Goal: Information Seeking & Learning: Learn about a topic

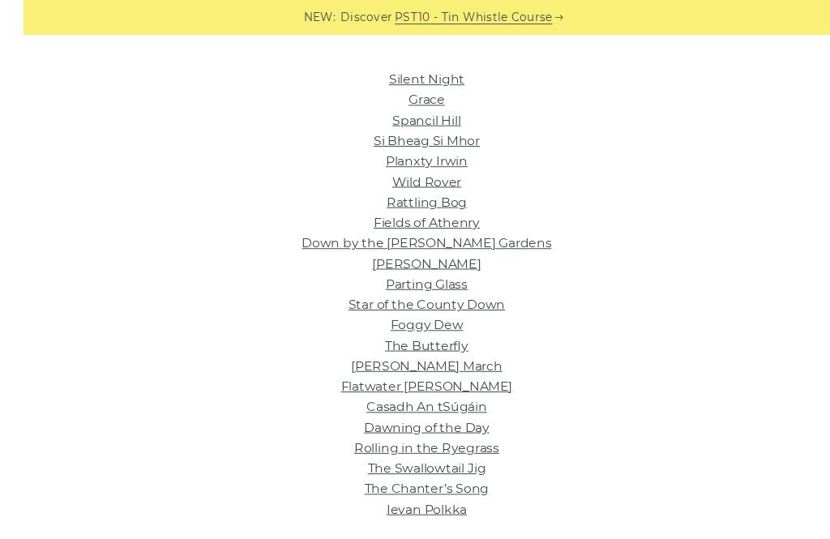
scroll to position [400, 0]
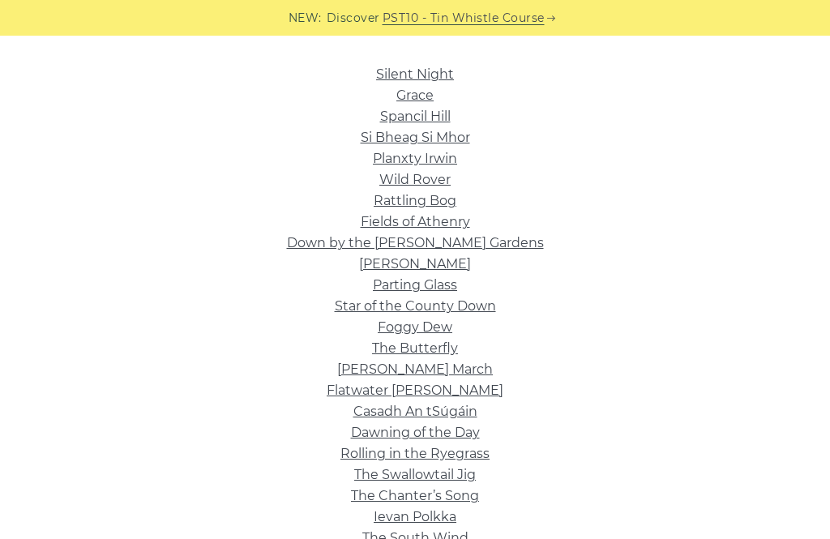
click at [450, 475] on link "The Swallowtail Jig" at bounding box center [415, 474] width 122 height 15
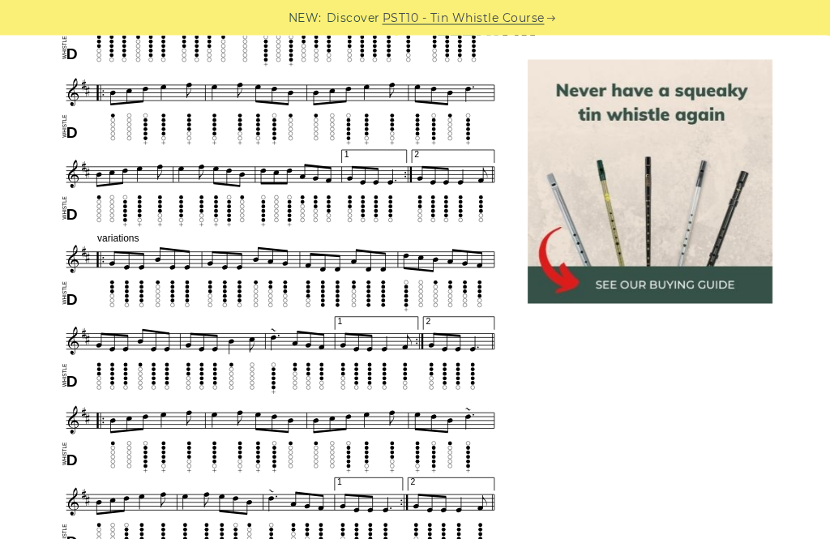
scroll to position [680, 0]
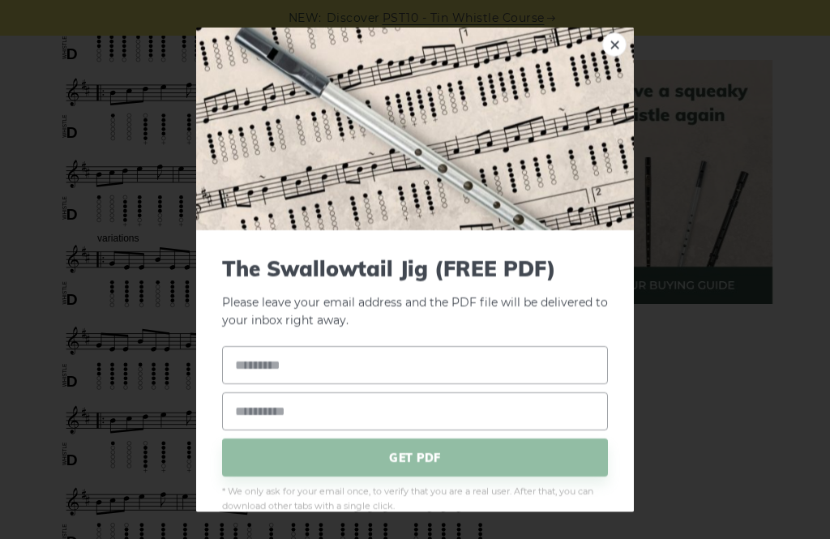
click at [769, 414] on div "× The Swallowtail Jig (FREE PDF) Please leave your email address and the PDF fi…" at bounding box center [415, 269] width 830 height 539
click at [553, 447] on span "GET PDF" at bounding box center [415, 457] width 386 height 38
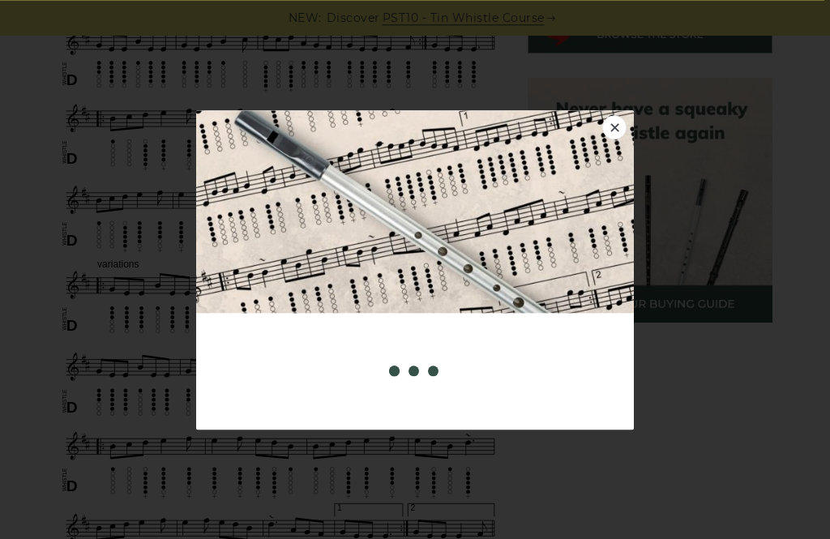
scroll to position [618, 0]
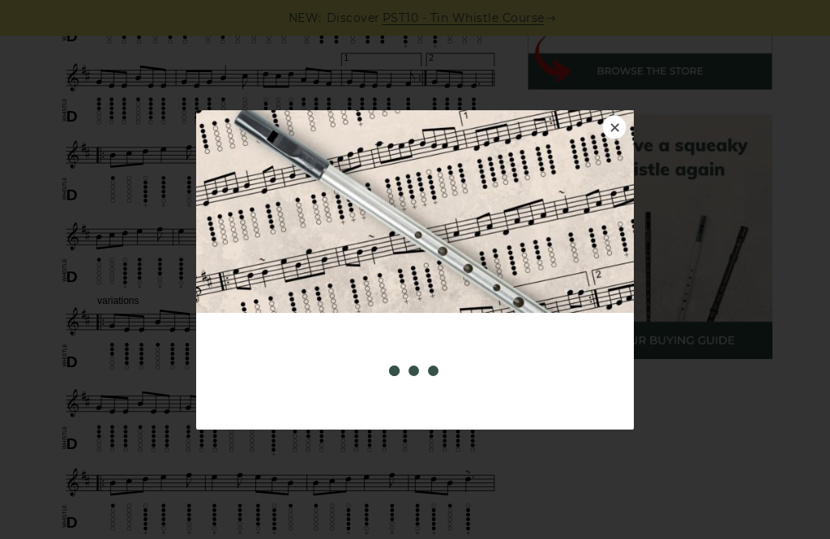
click at [32, 324] on div "× The Swallowtail Jig (FREE PDF) Please leave your email address and the PDF fi…" at bounding box center [415, 269] width 830 height 539
click at [618, 139] on link "×" at bounding box center [614, 127] width 24 height 24
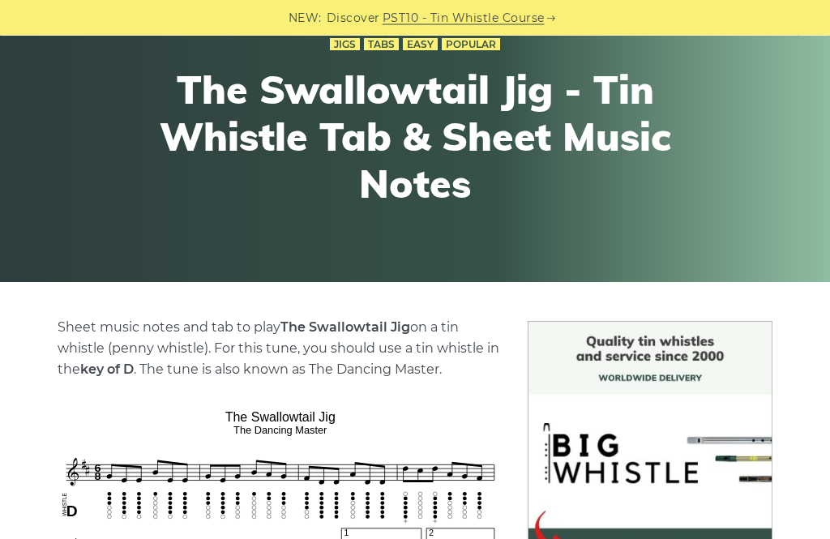
scroll to position [0, 0]
